Goal: Transaction & Acquisition: Purchase product/service

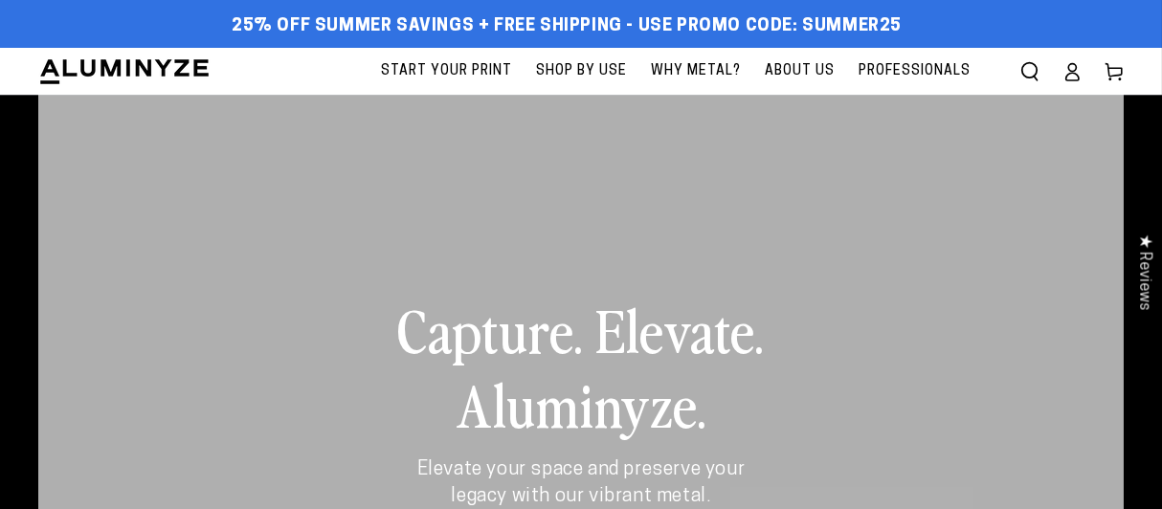
click at [449, 68] on span "Start Your Print" at bounding box center [446, 71] width 131 height 24
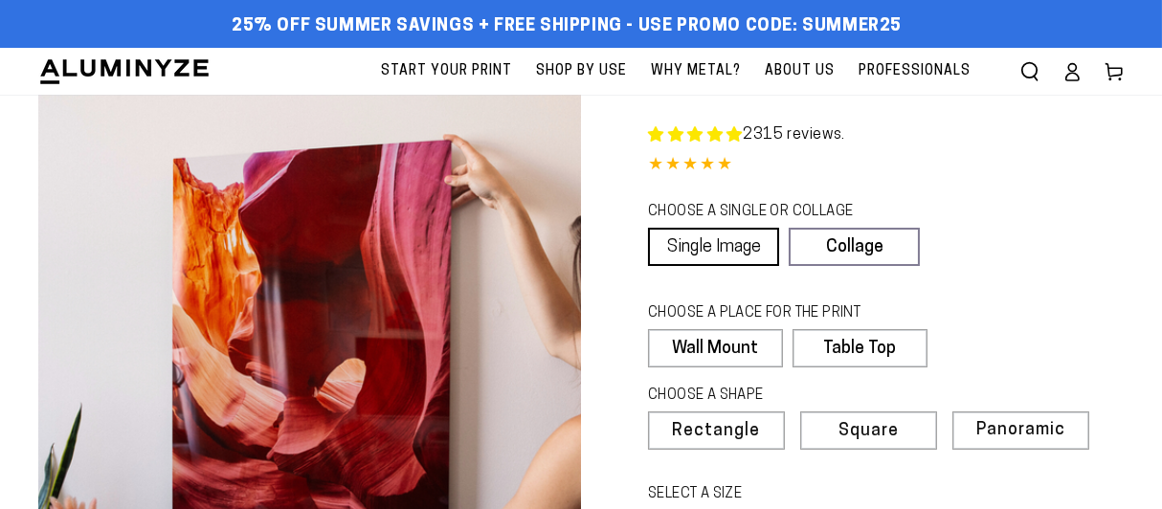
select select "**********"
click at [758, 241] on link "Single Image" at bounding box center [713, 247] width 131 height 38
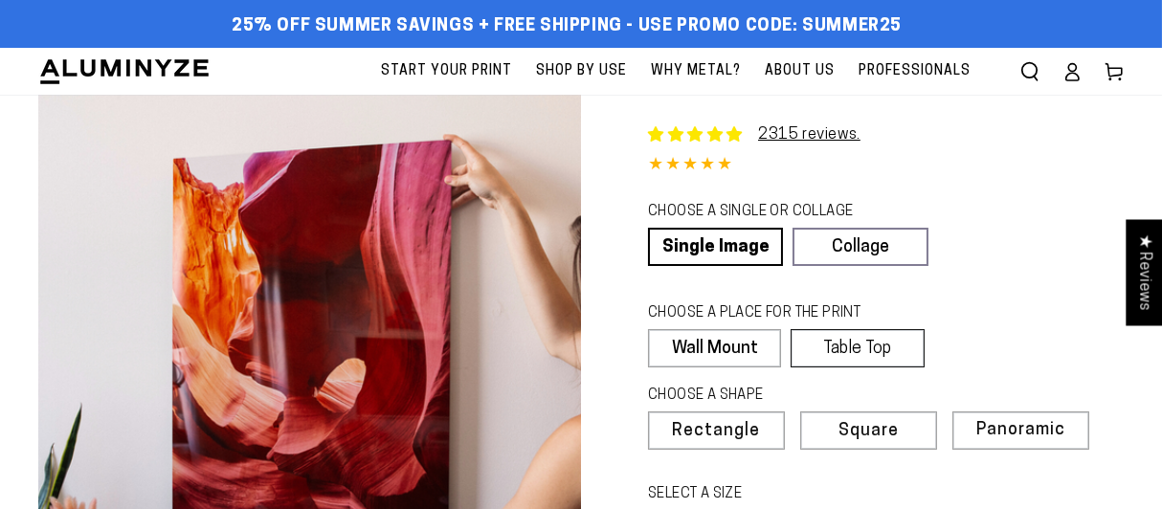
click at [843, 350] on label "Table Top" at bounding box center [857, 348] width 133 height 38
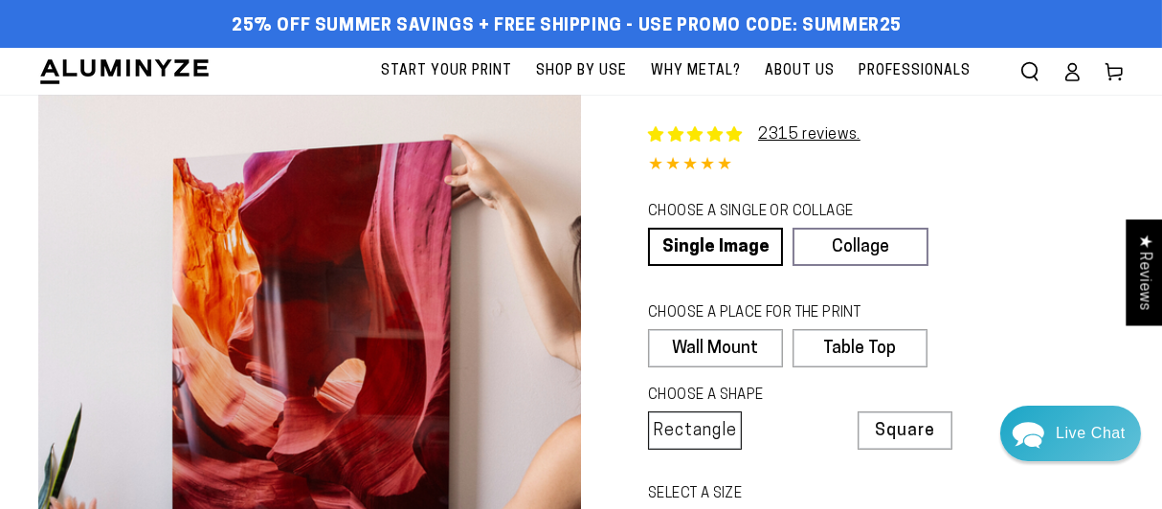
click at [715, 432] on span "Rectangle" at bounding box center [695, 431] width 84 height 17
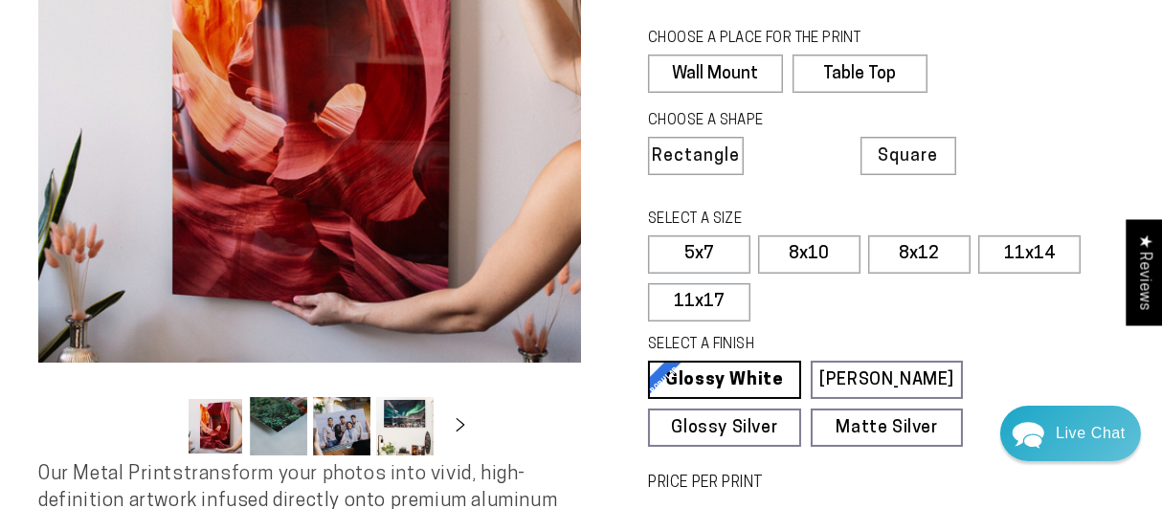
scroll to position [286, 0]
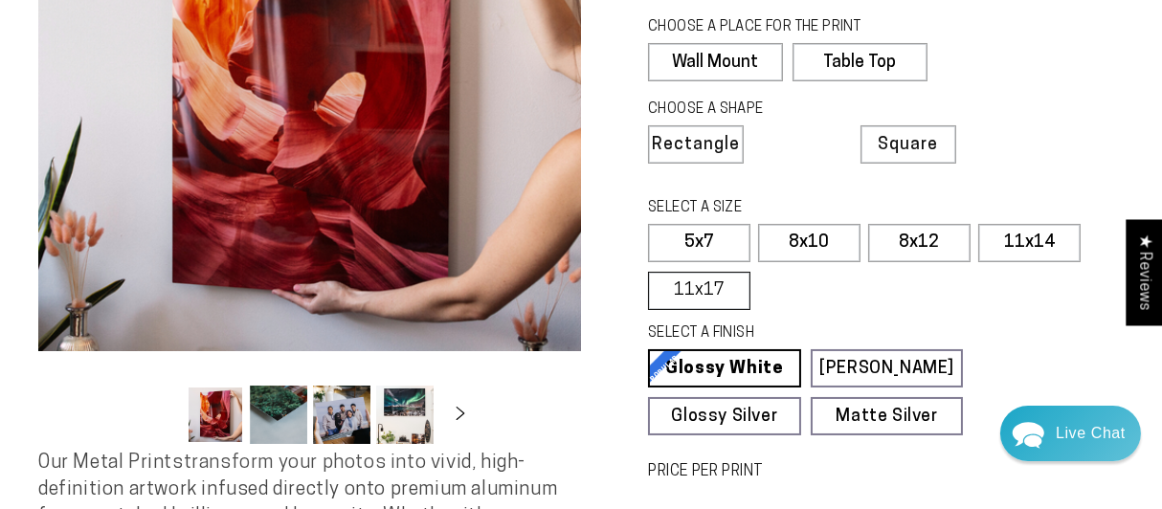
click at [720, 296] on label "11x17" at bounding box center [699, 291] width 102 height 38
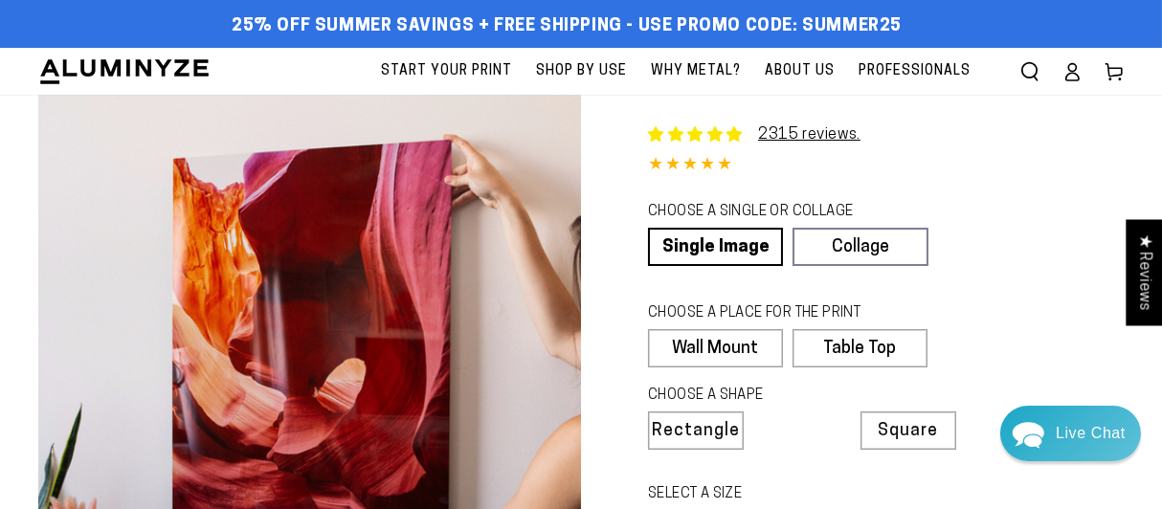
click at [916, 68] on span "Professionals" at bounding box center [915, 71] width 112 height 24
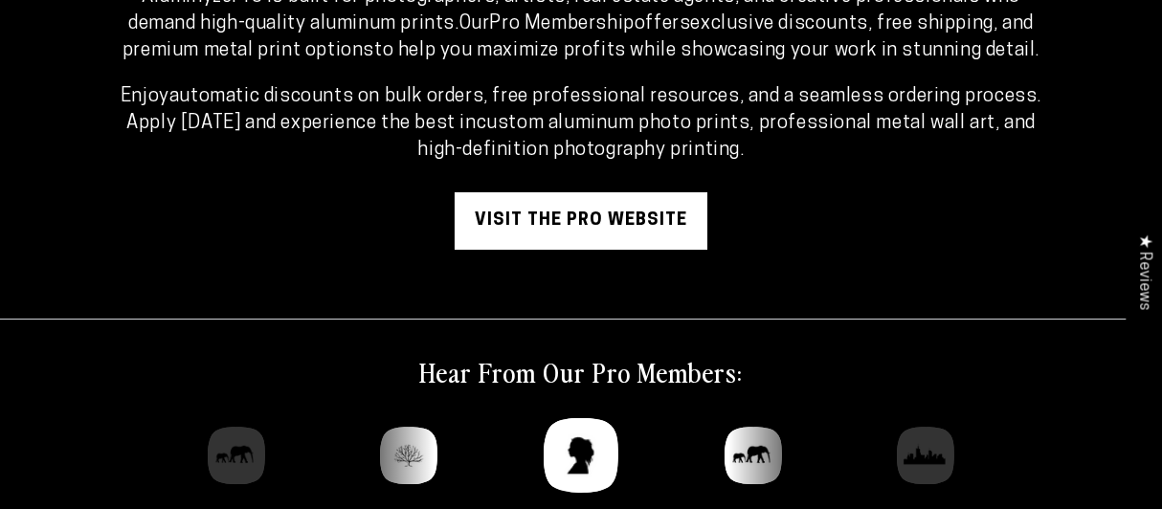
scroll to position [255, 0]
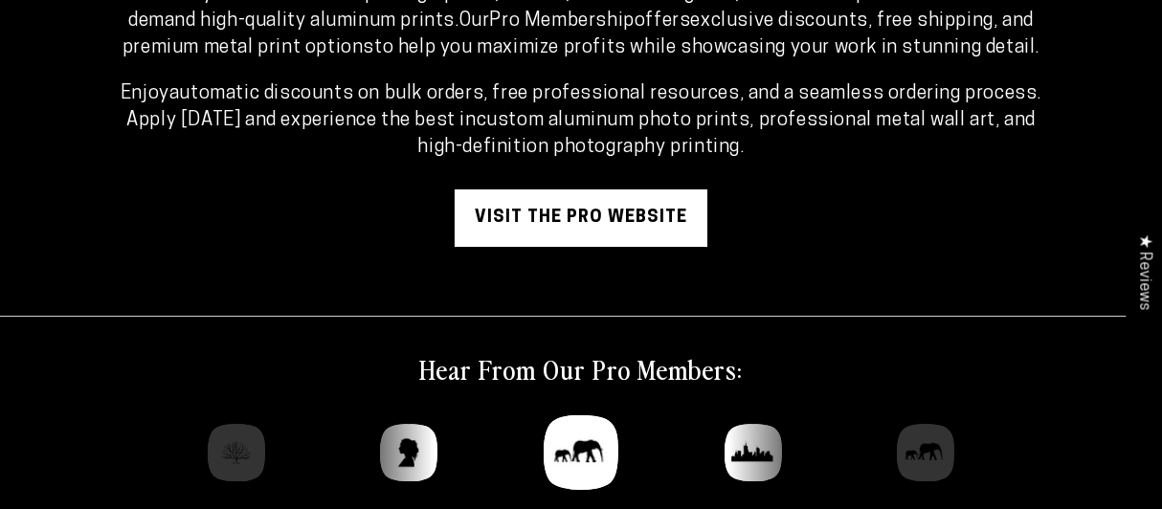
click at [600, 217] on link "visit the pro website" at bounding box center [581, 218] width 253 height 57
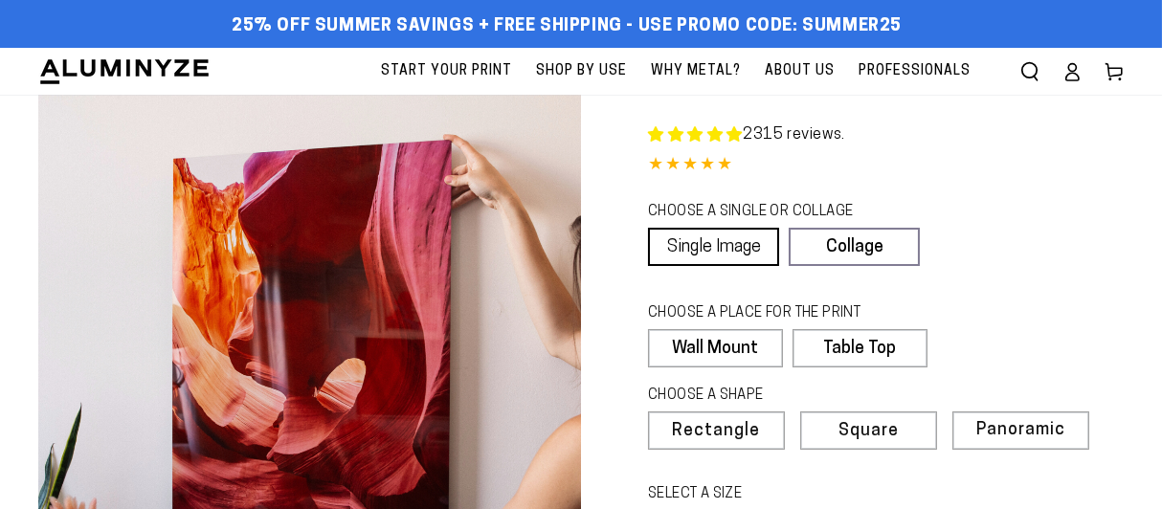
select select "**********"
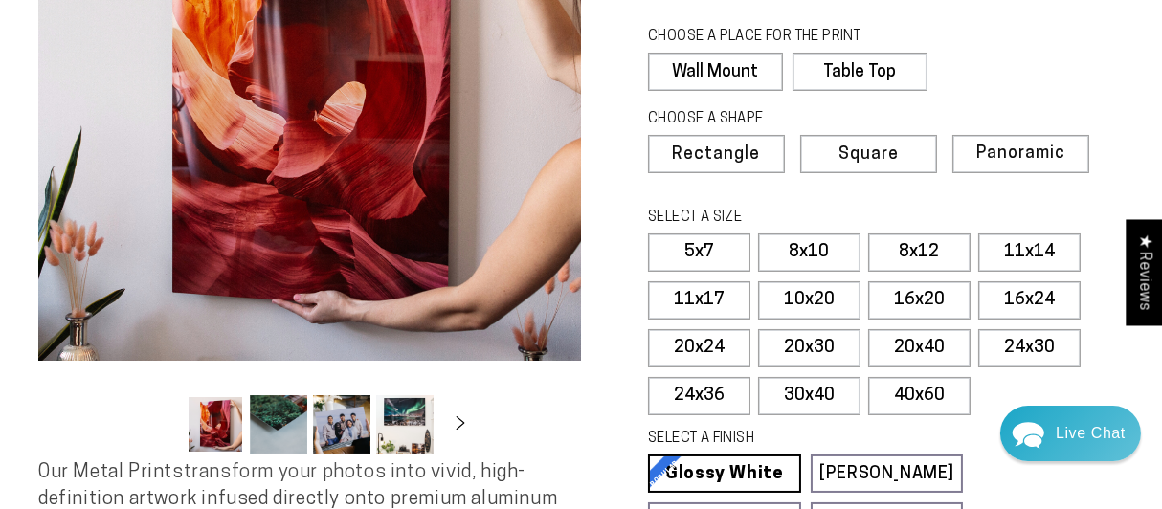
scroll to position [255, 0]
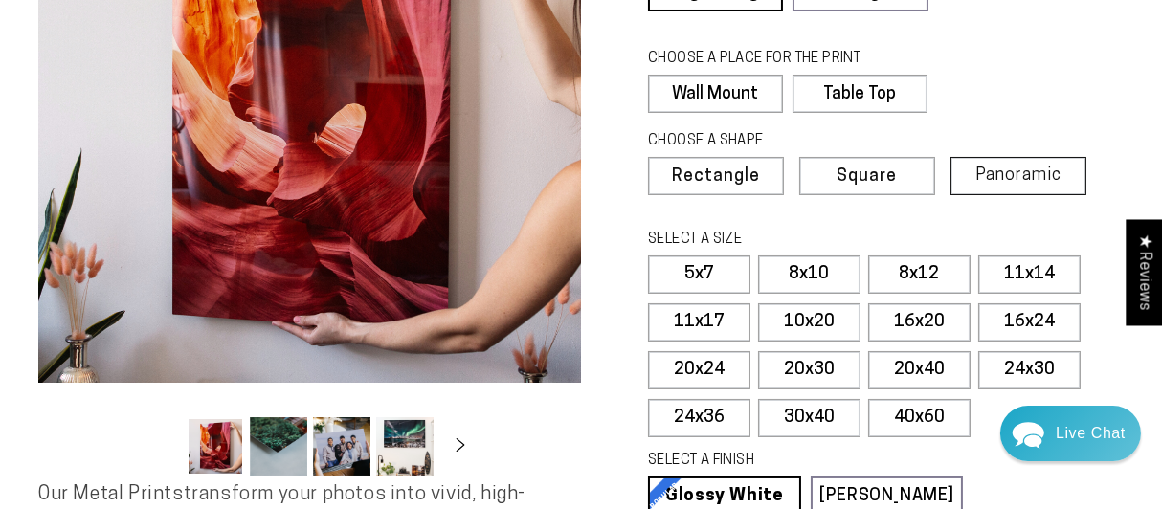
click at [1003, 168] on span "Panoramic" at bounding box center [1019, 176] width 86 height 18
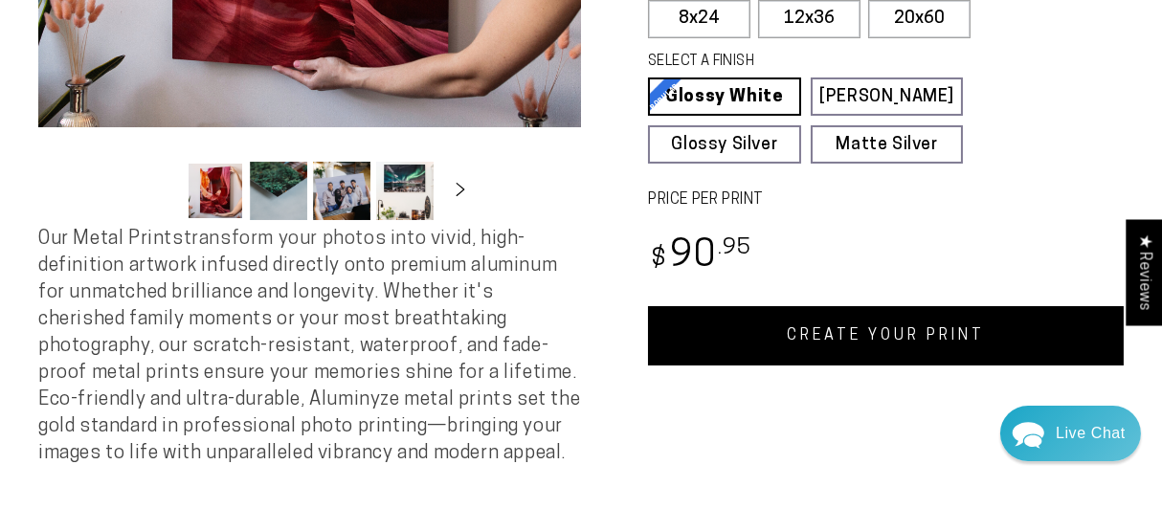
scroll to position [255, 0]
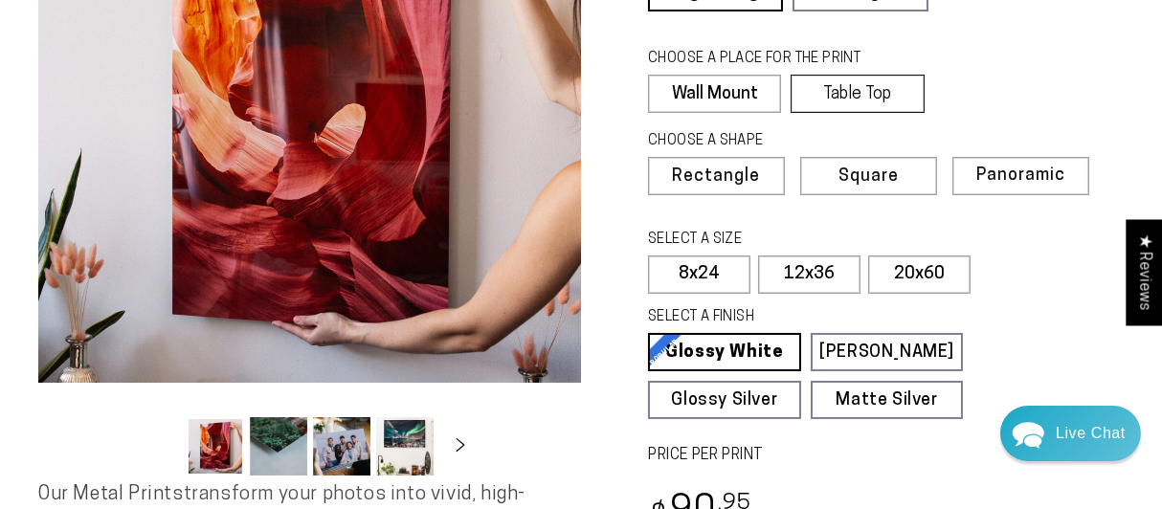
click at [860, 85] on label "Table Top" at bounding box center [857, 94] width 133 height 38
